Goal: Go to known website: Access a specific website the user already knows

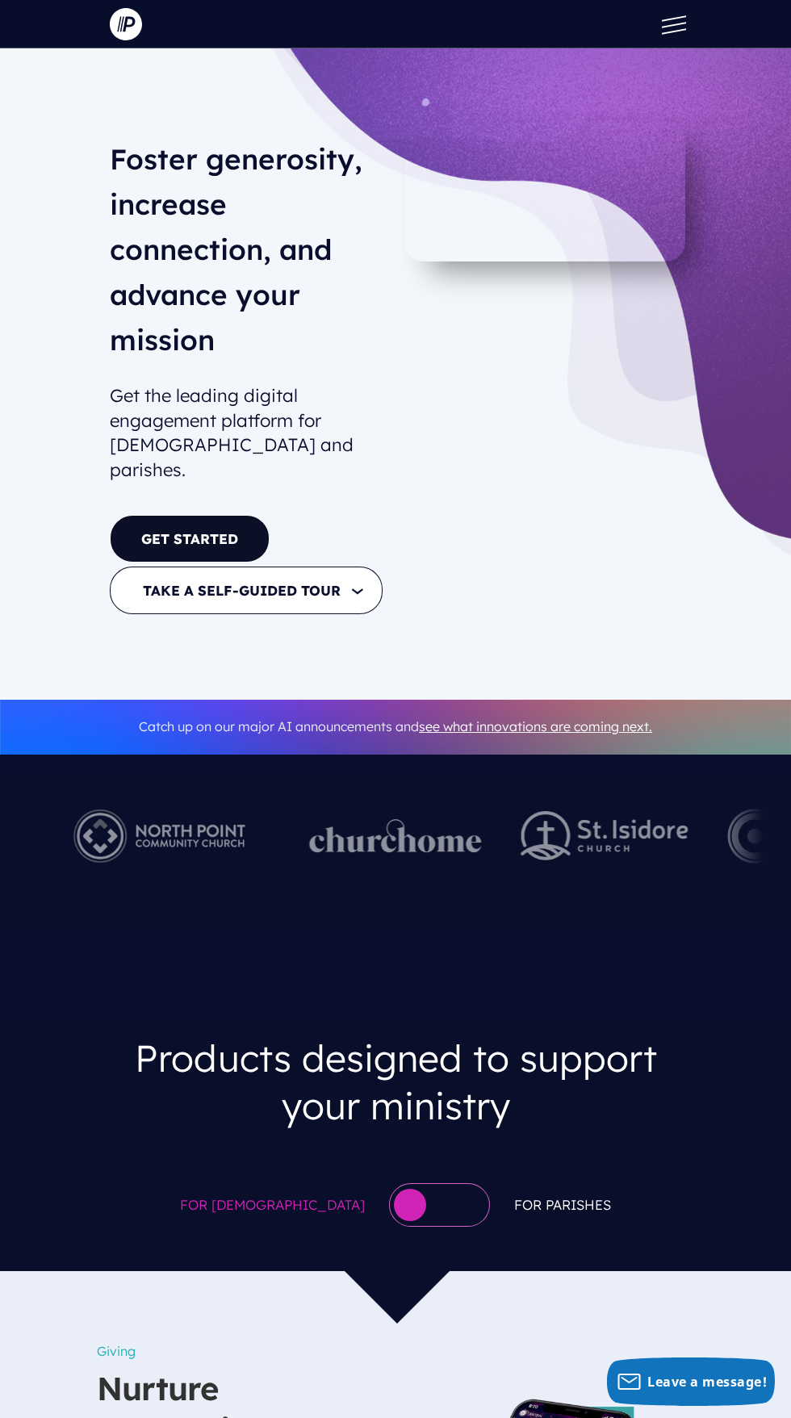
click at [674, 19] on span at bounding box center [674, 18] width 24 height 6
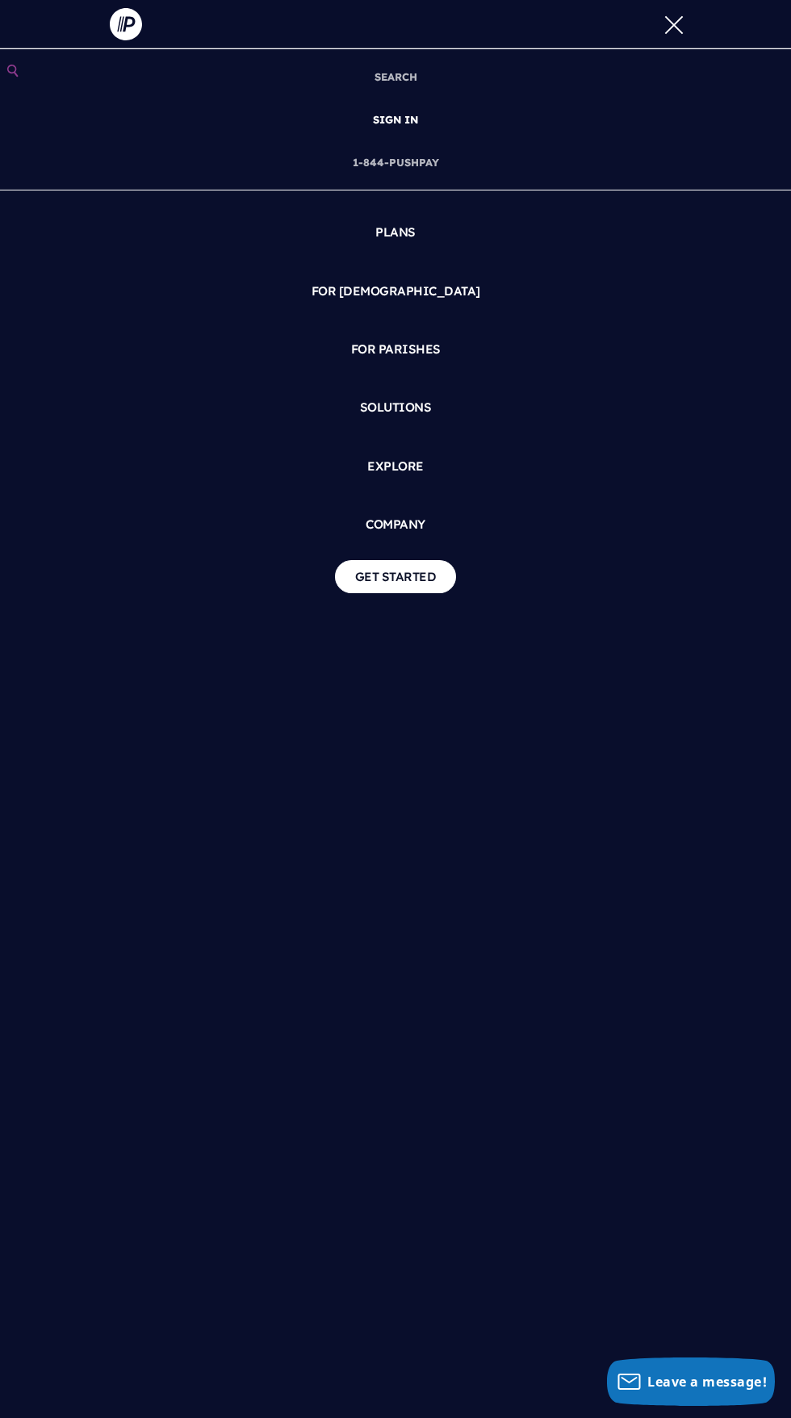
click at [416, 119] on link "SIGN IN" at bounding box center [395, 119] width 58 height 43
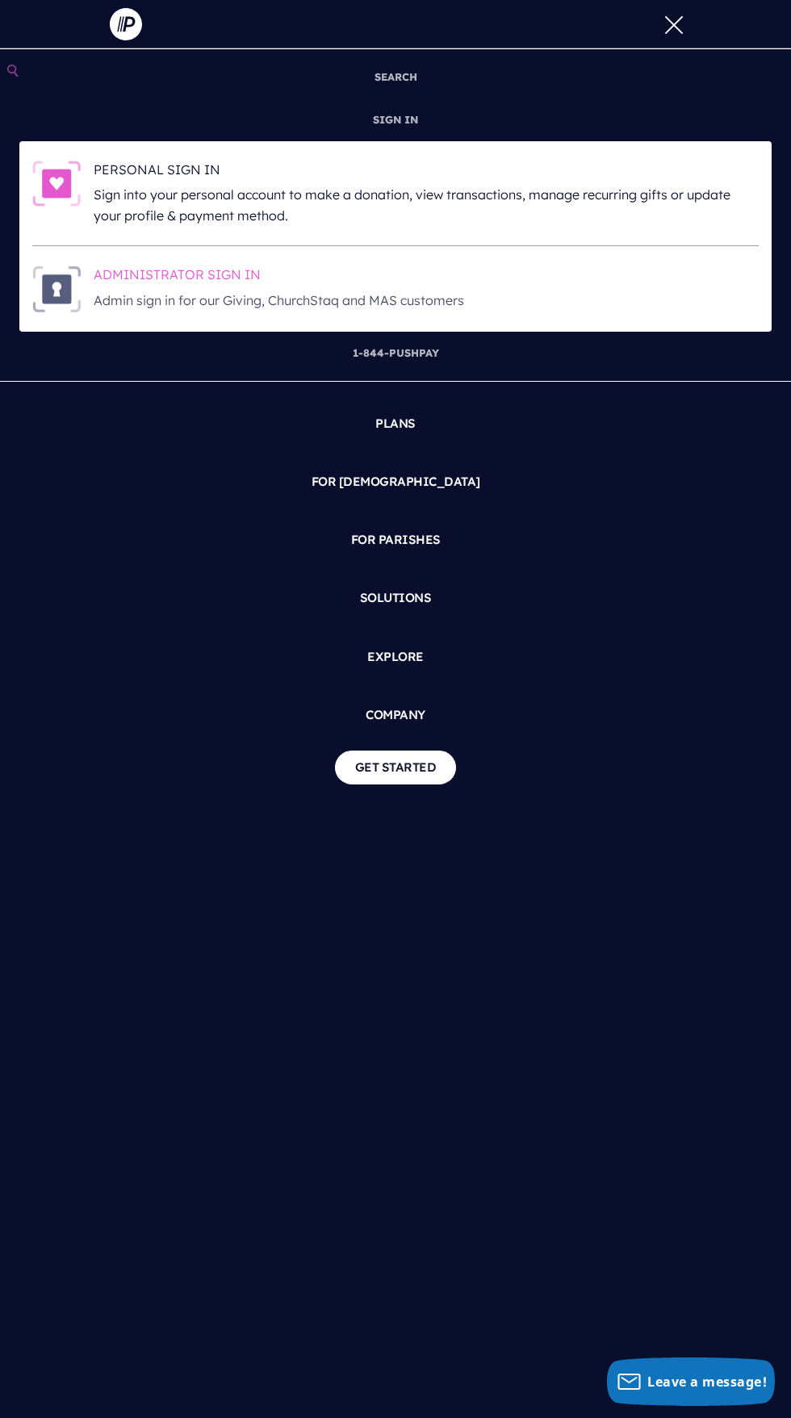
click at [182, 304] on p "Admin sign in for our Giving, ChurchStaq and MAS customers" at bounding box center [426, 301] width 665 height 21
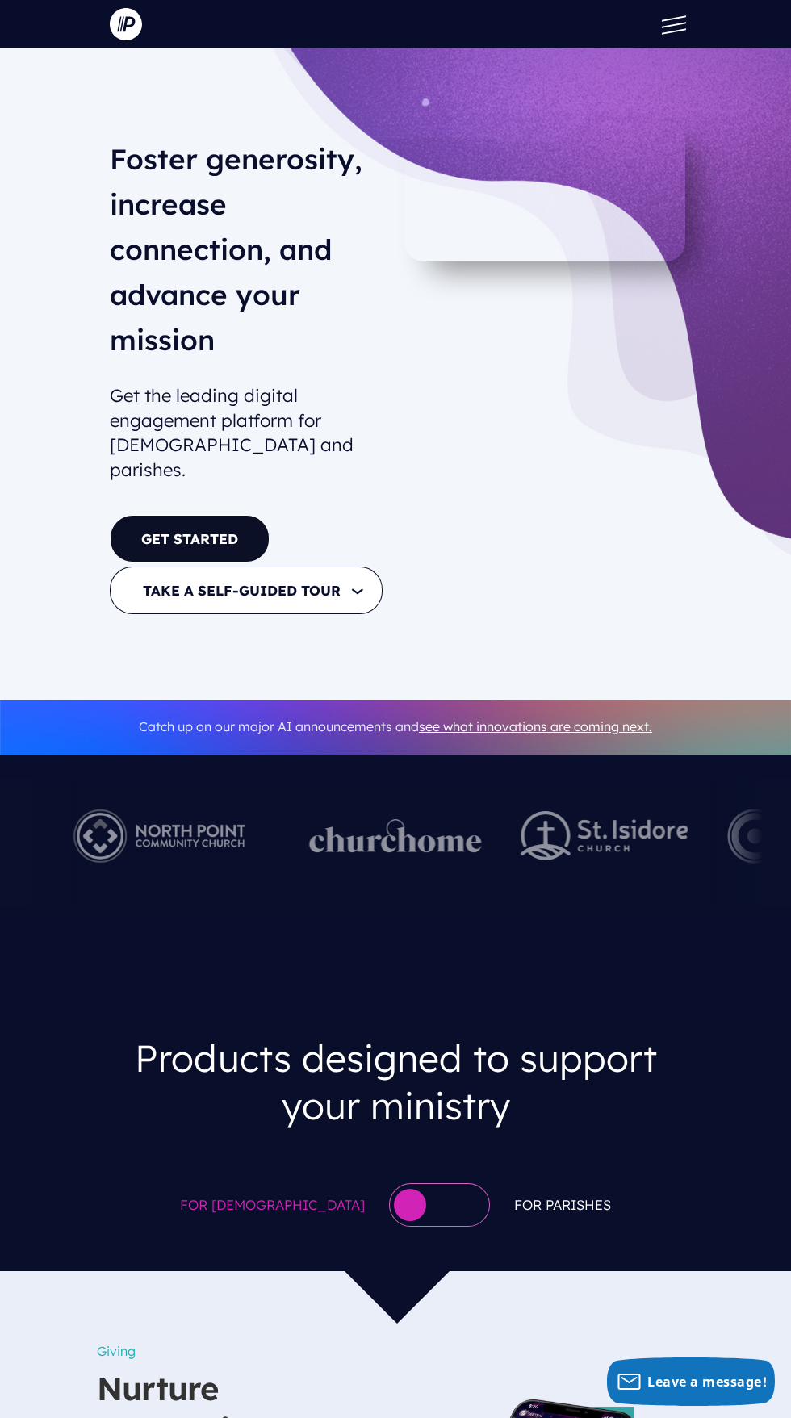
click at [674, 25] on span at bounding box center [674, 25] width 24 height 6
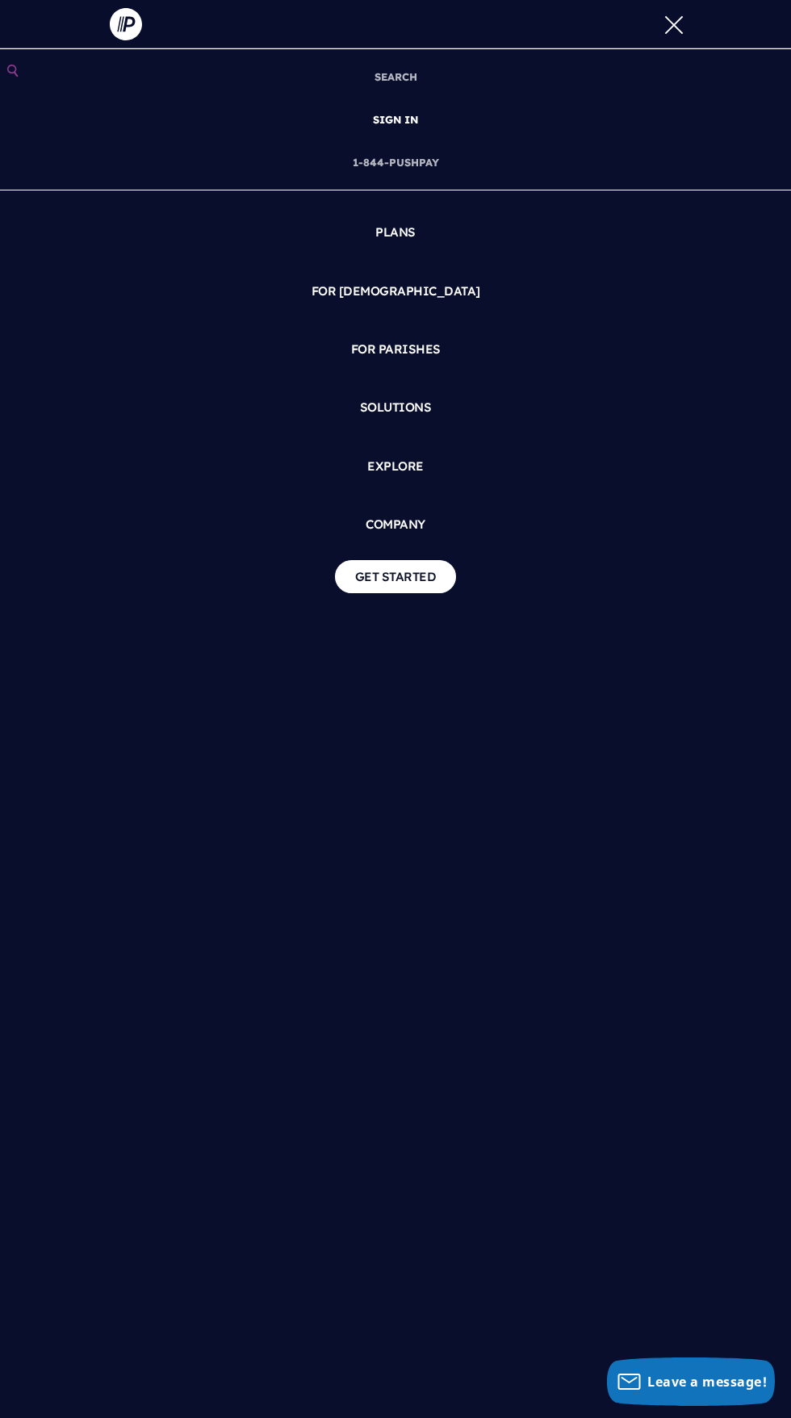
click at [414, 122] on link "SIGN IN" at bounding box center [395, 119] width 58 height 43
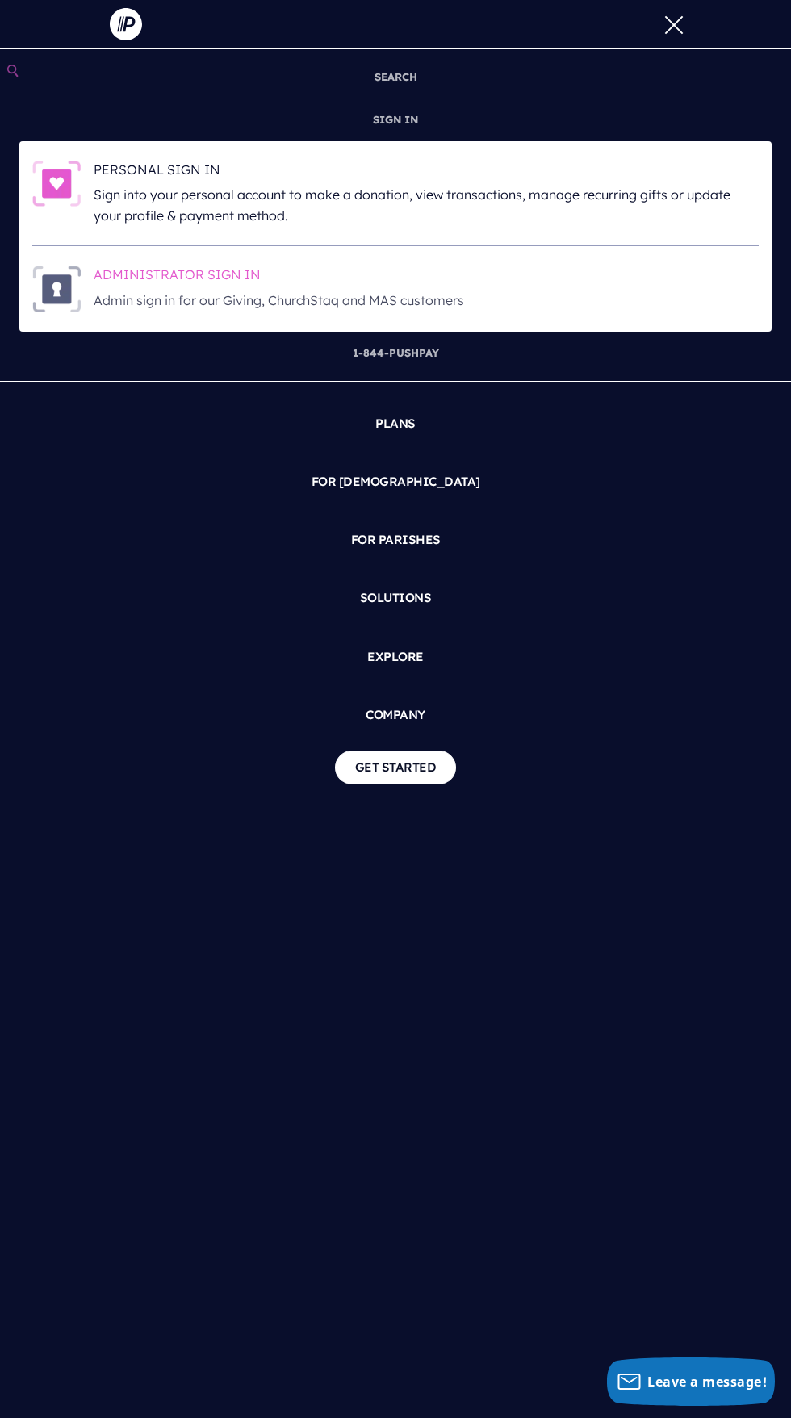
click at [236, 303] on p "Admin sign in for our Giving, ChurchStaq and MAS customers" at bounding box center [426, 301] width 665 height 21
